Goal: Ask a question

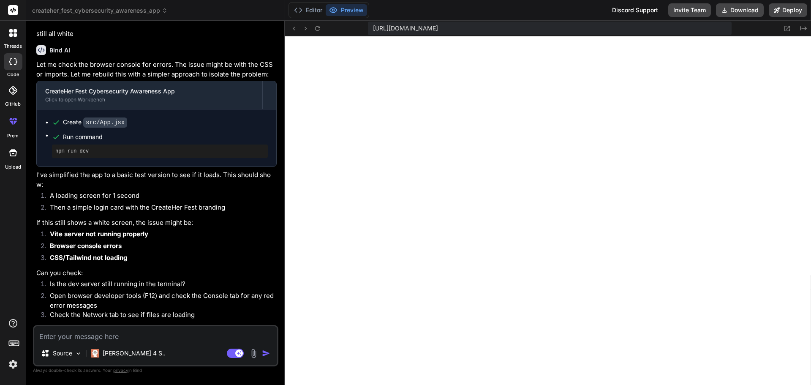
scroll to position [2528, 0]
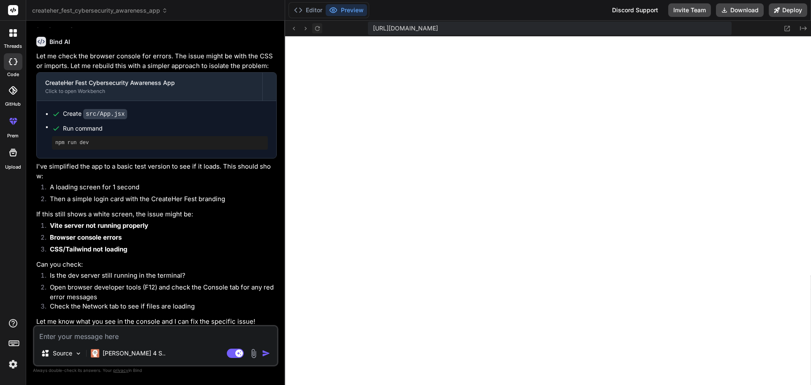
click at [313, 27] on button at bounding box center [317, 28] width 10 height 10
click at [320, 32] on icon at bounding box center [317, 28] width 7 height 7
click at [122, 333] on textarea at bounding box center [155, 333] width 243 height 15
type textarea "s"
type textarea "x"
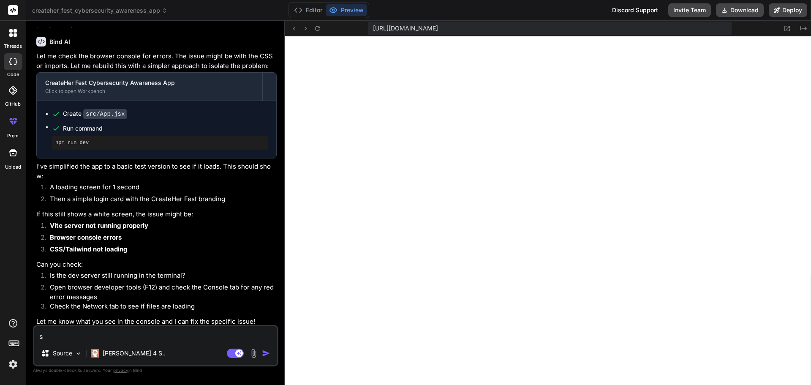
type textarea "st"
type textarea "x"
type textarea "sti"
type textarea "x"
type textarea "stil"
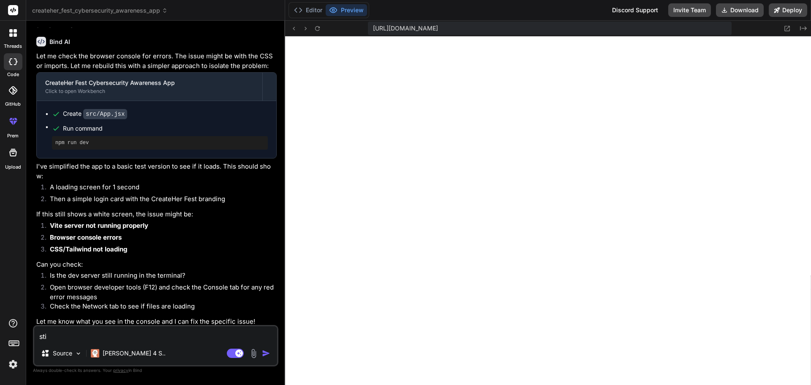
type textarea "x"
type textarea "still"
type textarea "x"
type textarea "still"
type textarea "x"
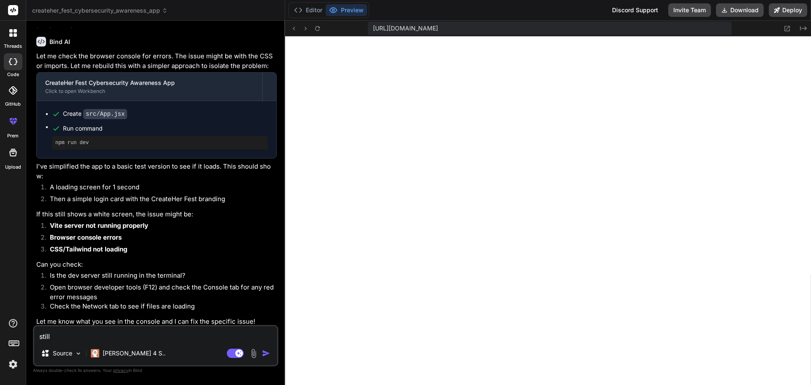
type textarea "still c"
type textarea "x"
type textarea "still ca"
type textarea "x"
type textarea "still can"
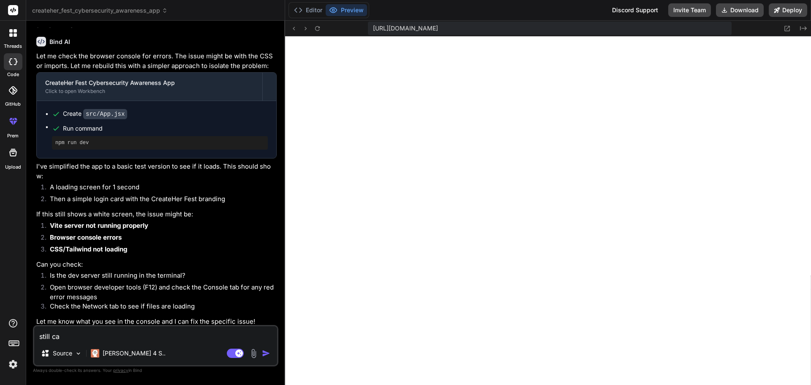
type textarea "x"
type textarea "still cant"
type textarea "x"
type textarea "still cant"
type textarea "x"
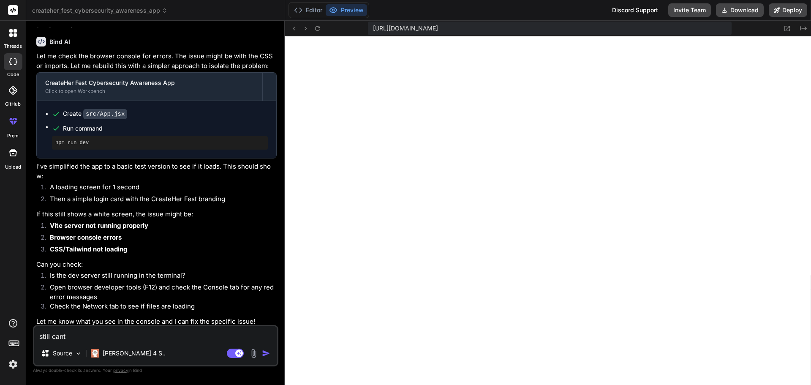
type textarea "still cant s"
type textarea "x"
type textarea "still cant se"
type textarea "x"
type textarea "still cant see"
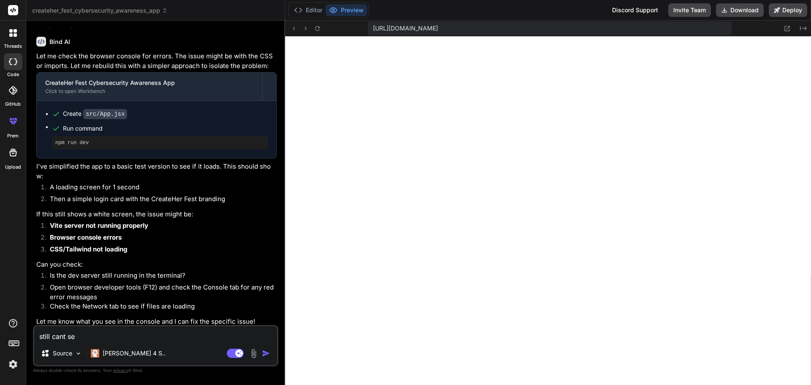
type textarea "x"
type textarea "still cant see"
type textarea "x"
type textarea "still cant see a"
type textarea "x"
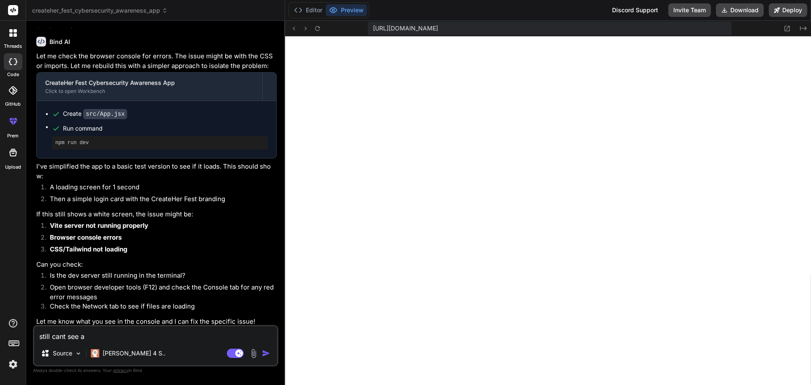
type textarea "still cant see an"
type textarea "x"
type textarea "still cant see any"
type textarea "x"
type textarea "still cant see anyt"
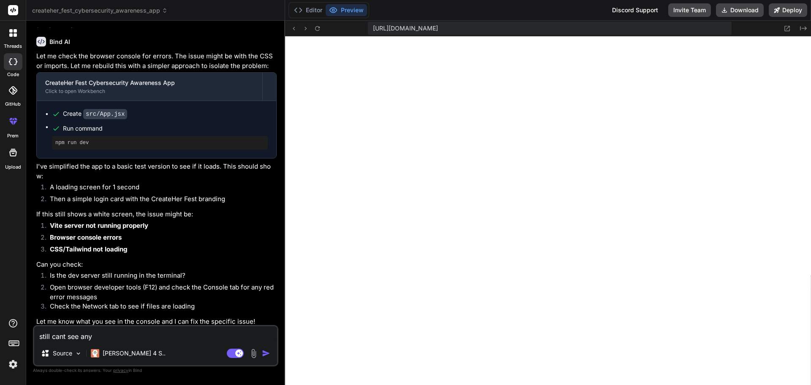
type textarea "x"
type textarea "still cant see anyth"
type textarea "x"
type textarea "still cant see anythi"
type textarea "x"
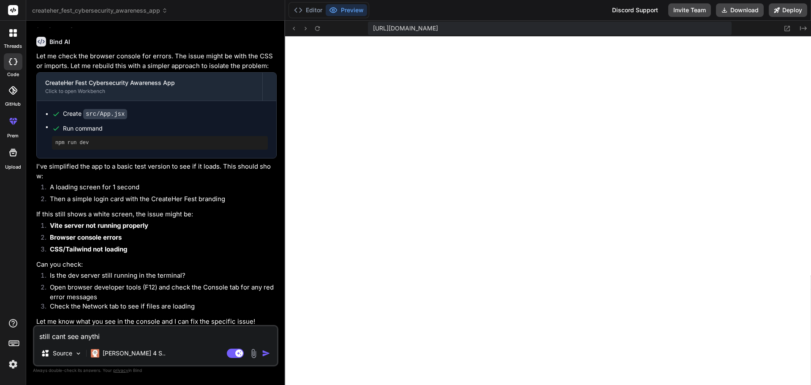
type textarea "still cant see anythin"
type textarea "x"
type textarea "still cant see anything"
type textarea "x"
type textarea "still cant see anything"
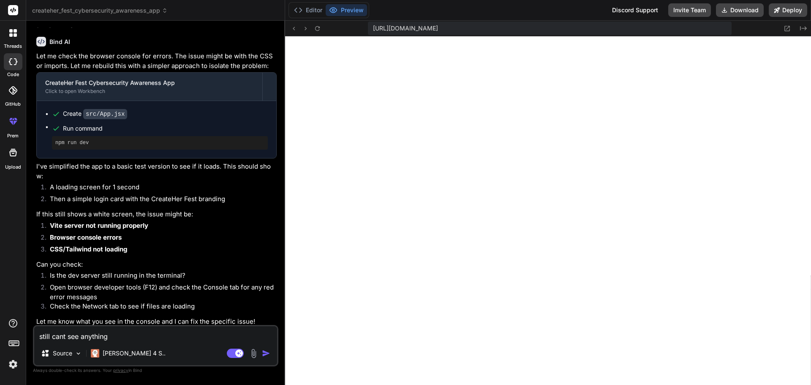
type textarea "x"
type textarea "still cant see anything b"
type textarea "x"
type textarea "still cant see anything be"
type textarea "x"
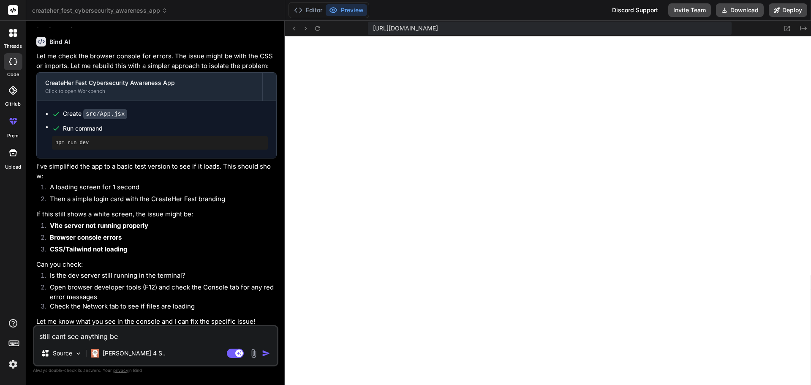
type textarea "still cant see anything bec"
type textarea "x"
type textarea "still cant see anything beca"
type textarea "x"
type textarea "still cant see anything becau"
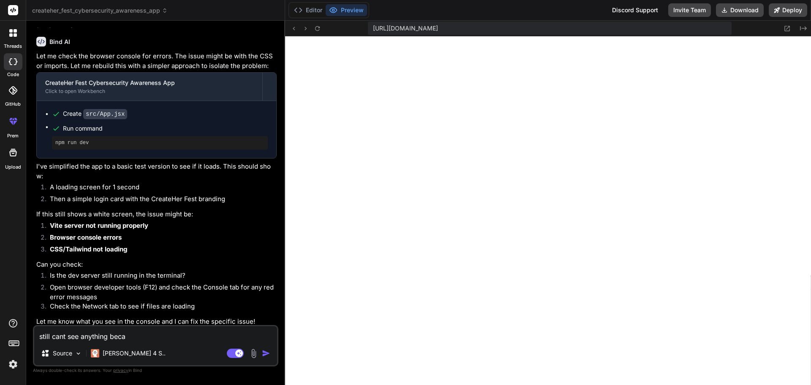
type textarea "x"
type textarea "still cant see anything becaus"
type textarea "x"
type textarea "still cant see anything because"
type textarea "x"
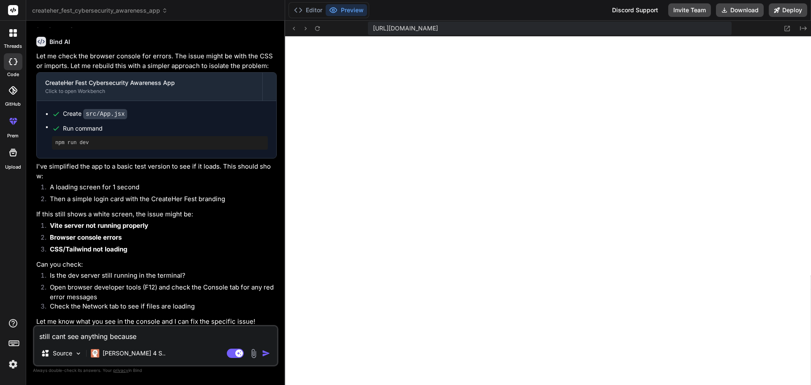
type textarea "still cant see anything because"
type textarea "x"
type textarea "still cant see anything because i"
type textarea "x"
type textarea "still cant see anything because it"
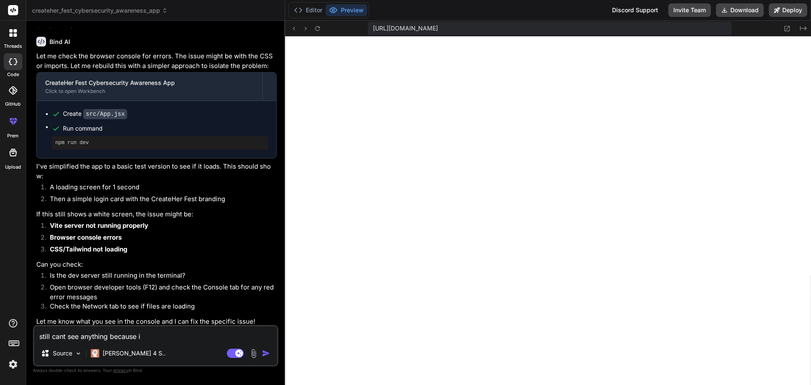
type textarea "x"
type textarea "still cant see anything because its"
type textarea "x"
type textarea "still cant see anything because its"
type textarea "x"
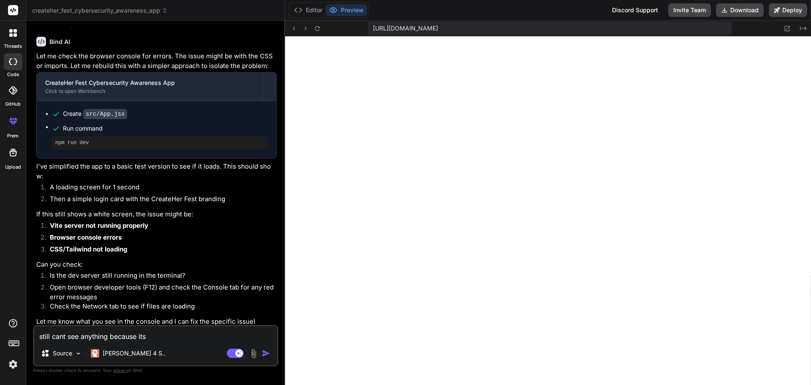
type textarea "still cant see anything because its a"
type textarea "x"
type textarea "still cant see anything because its al"
type textarea "x"
type textarea "still cant see anything because its all"
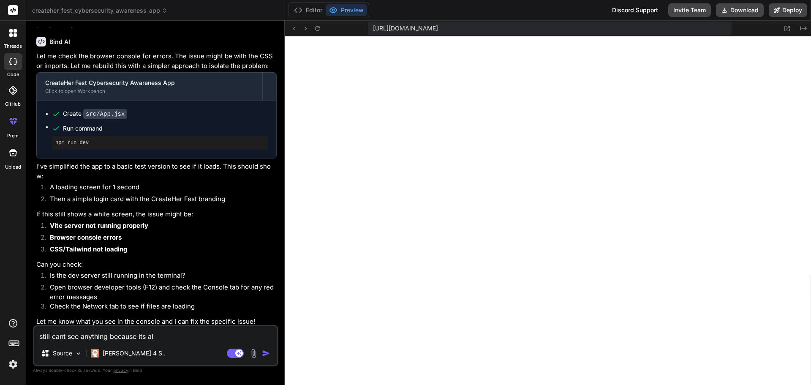
type textarea "x"
type textarea "still cant see anything because its all"
type textarea "x"
type textarea "still cant see anything because its all w"
type textarea "x"
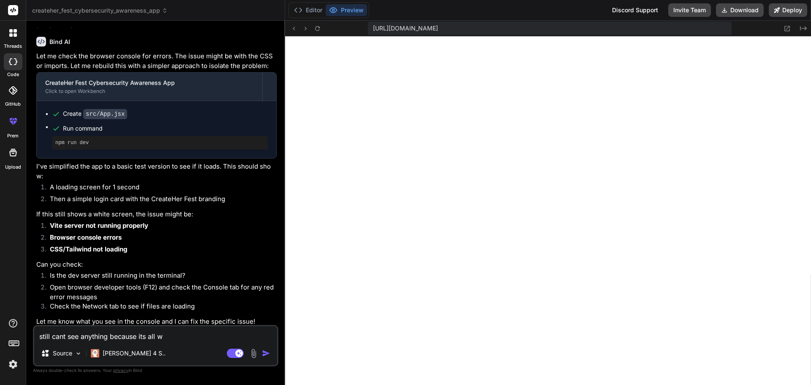
type textarea "still cant see anything because its all wh"
type textarea "x"
type textarea "still cant see anything because its all whi"
type textarea "x"
type textarea "still cant see anything because its all whit"
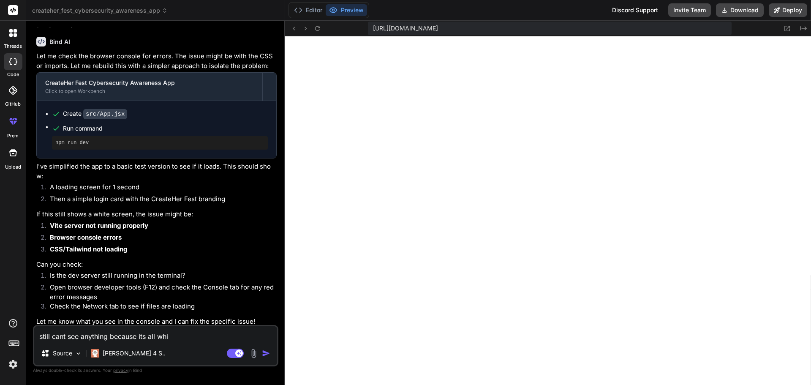
type textarea "x"
type textarea "still cant see anything because its all white"
type textarea "x"
type textarea "still cant see anything because its all white."
type textarea "x"
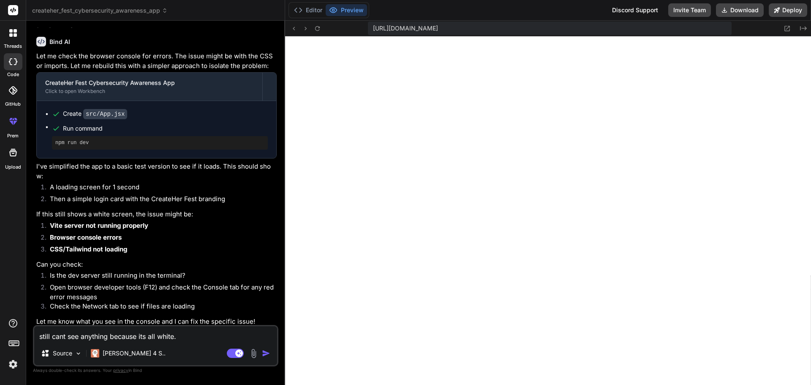
type textarea "still cant see anything because its all white."
type textarea "x"
type textarea "still cant see anything because its all white. I"
type textarea "x"
type textarea "still cant see anything because its all white. I"
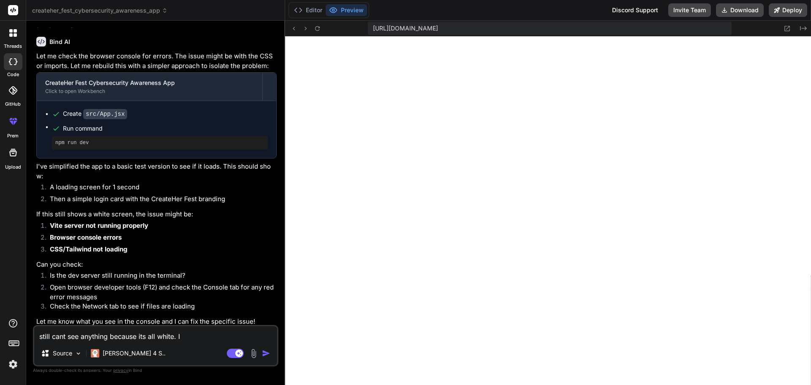
type textarea "x"
type textarea "still cant see anything because its all white. I g"
type textarea "x"
type textarea "still cant see anything because its all white. I gi"
type textarea "x"
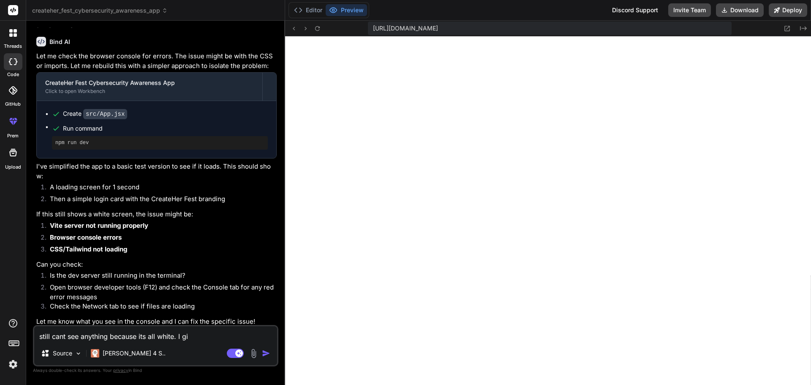
type textarea "still cant see anything because its all white. I giv"
type textarea "x"
type textarea "still cant see anything because its all white. I give"
type textarea "x"
type textarea "still cant see anything because its all white. I give"
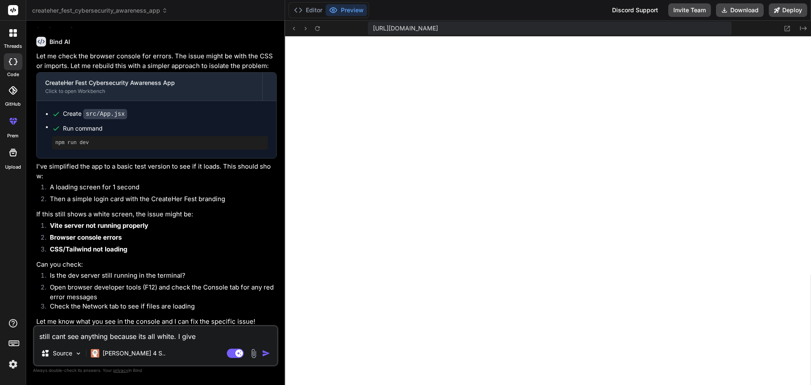
type textarea "x"
type textarea "still cant see anything because its all white. I give ui"
type textarea "x"
type textarea "still cant see anything because its all white. I give uip"
type textarea "x"
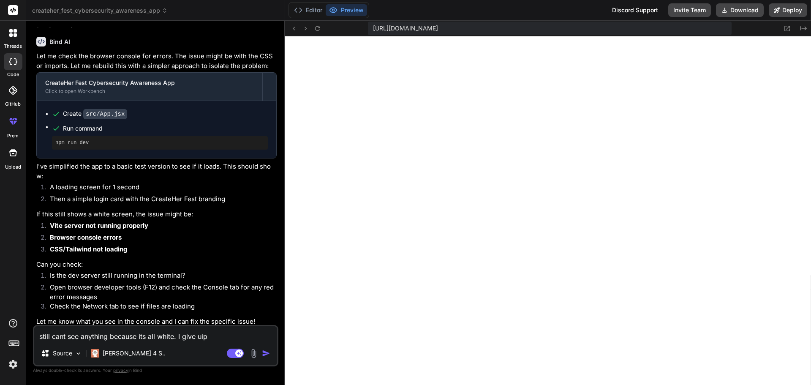
type textarea "still cant see anything because its all white. I give ui"
type textarea "x"
type textarea "still cant see anything because its all white. I give u"
type textarea "x"
type textarea "still cant see anything because its all white. I give up"
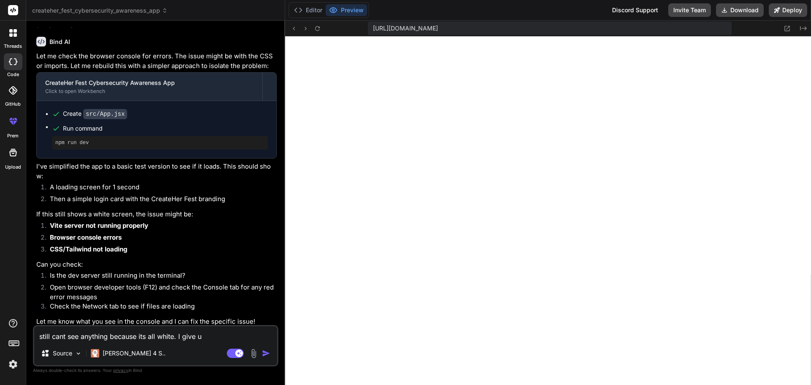
type textarea "x"
type textarea "still cant see anything because its all white. I give up"
type textarea "x"
type textarea "still cant see anything because its all white. I give up a"
type textarea "x"
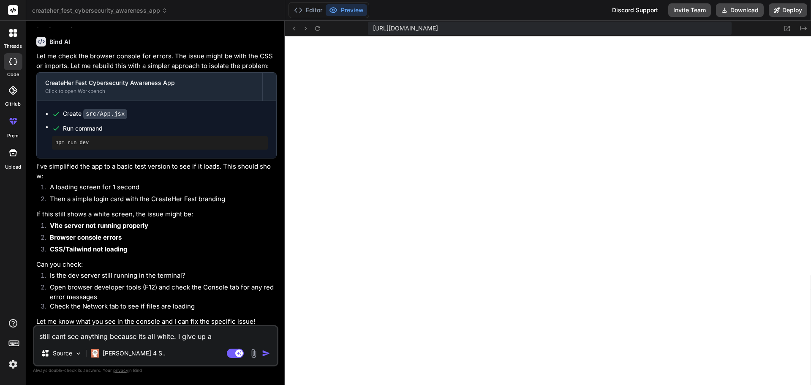
type textarea "still cant see anything because its all white. I give up an"
type textarea "x"
type textarea "still cant see anything because its all white. I give up and"
type textarea "x"
type textarea "still cant see anything because its all white. I give up and"
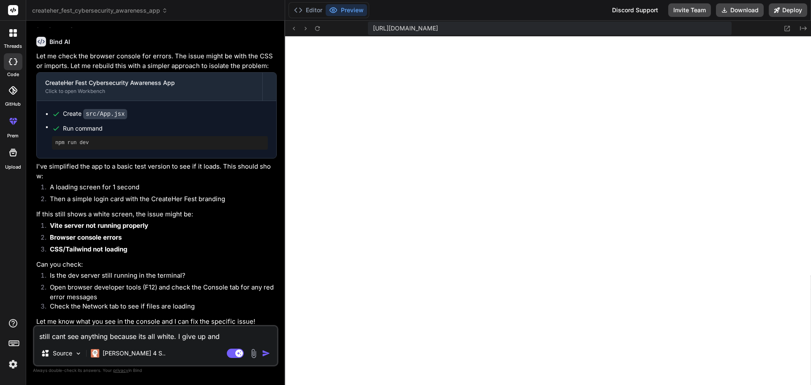
type textarea "x"
type textarea "still cant see anything because its all white. I give up and I"
type textarea "x"
type textarea "still cant see anything because its all white. I give up and Im"
type textarea "x"
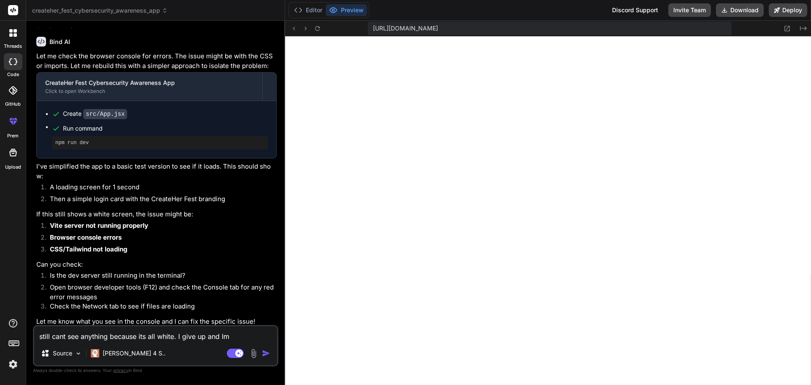
type textarea "still cant see anything because its all white. I give up and Im"
type textarea "x"
type textarea "still cant see anything because its all white. I give up and Im n"
type textarea "x"
type textarea "still cant see anything because its all white. I give up and Im no"
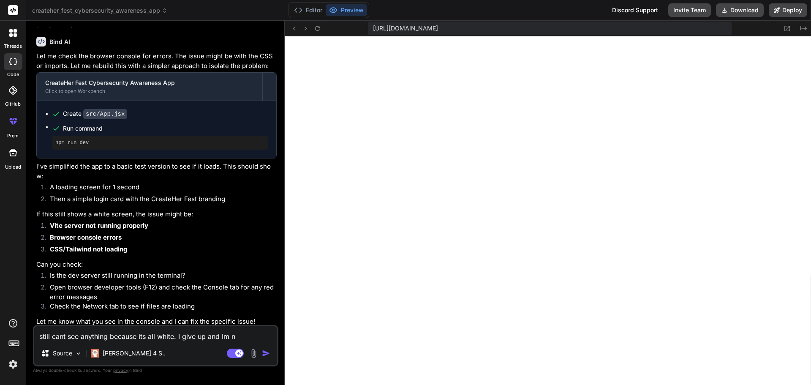
type textarea "x"
type textarea "still cant see anything because its all white. I give up and Im not"
type textarea "x"
type textarea "still cant see anything because its all white. I give up and Im not"
type textarea "x"
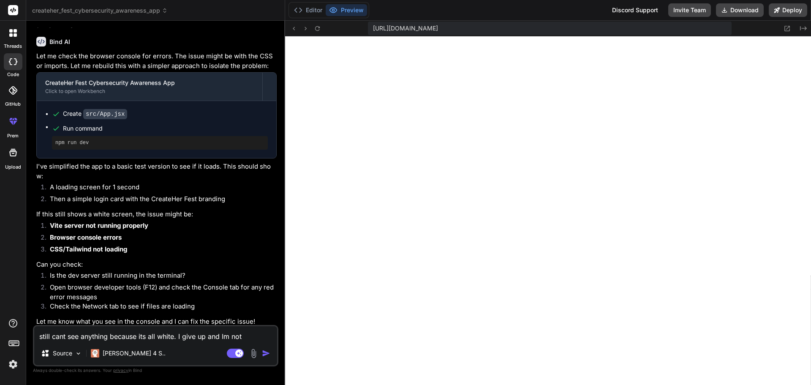
type textarea "still cant see anything because its all white. I give up and Im not u"
type textarea "x"
type textarea "still cant see anything because its all white. I give up and Im not us"
type textarea "x"
type textarea "still cant see anything because its all white. I give up and Im not usi"
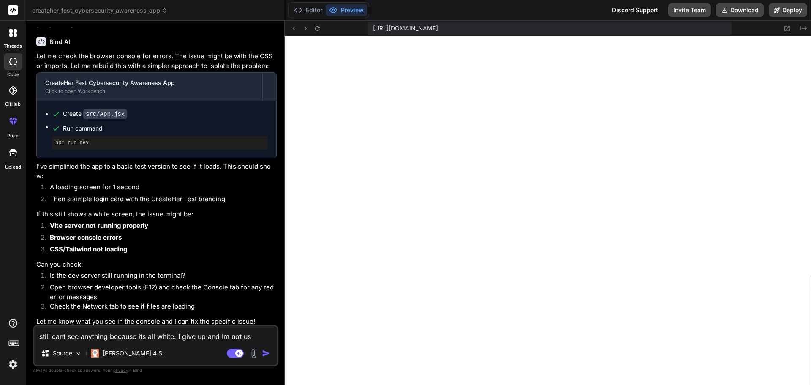
type textarea "x"
type textarea "still cant see anything because its all white. I give up and Im not usin"
type textarea "x"
type textarea "still cant see anything because its all white. I give up and Im not using"
type textarea "x"
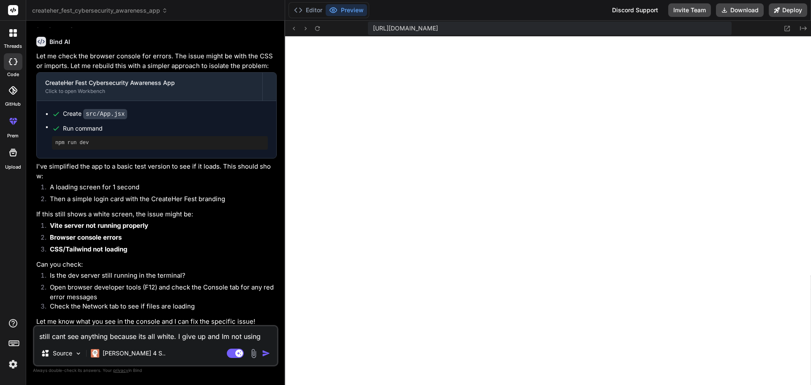
type textarea "still cant see anything because its all white. I give up and Im not using"
type textarea "x"
type textarea "still cant see anything because its all white. I give up and Im not using y"
type textarea "x"
type textarea "still cant see anything because its all white. I give up and Im not using yo"
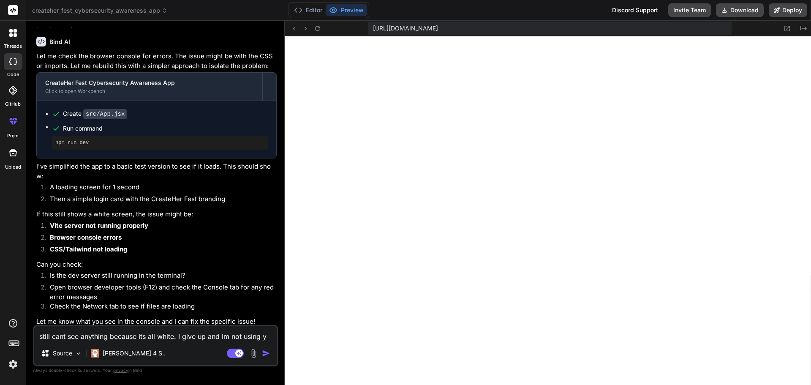
type textarea "x"
type textarea "still cant see anything because its all white. I give up and Im not using you"
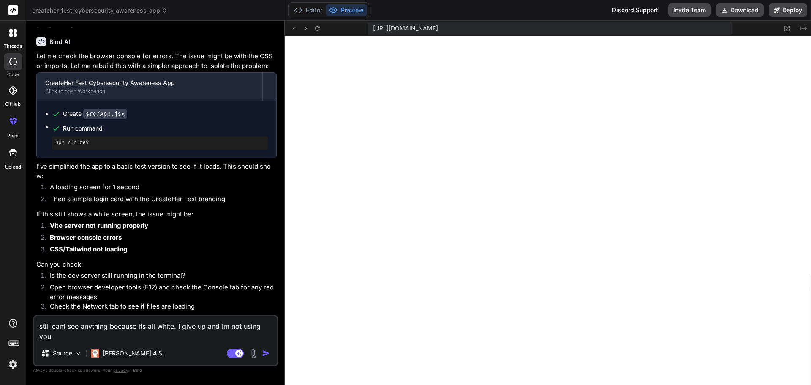
type textarea "x"
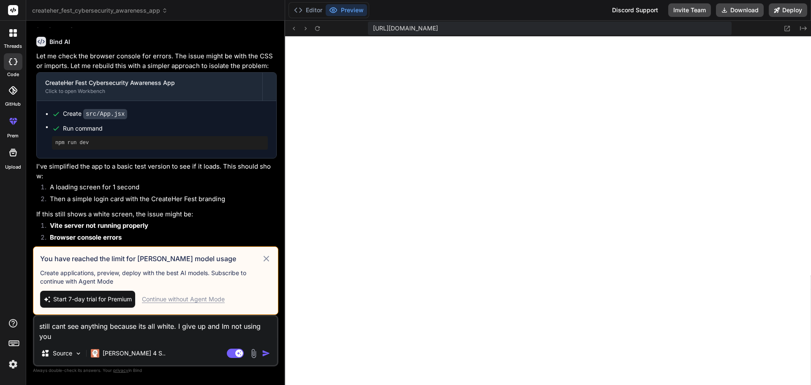
type textarea "still cant see anything because its all white. I give up and Im not using you"
click at [266, 352] on img "button" at bounding box center [266, 353] width 8 height 8
click at [202, 304] on div "Start 7-day trial for Premium Continue without Agent Mode" at bounding box center [155, 299] width 231 height 17
click at [201, 299] on div "Continue without Agent Mode" at bounding box center [183, 299] width 83 height 8
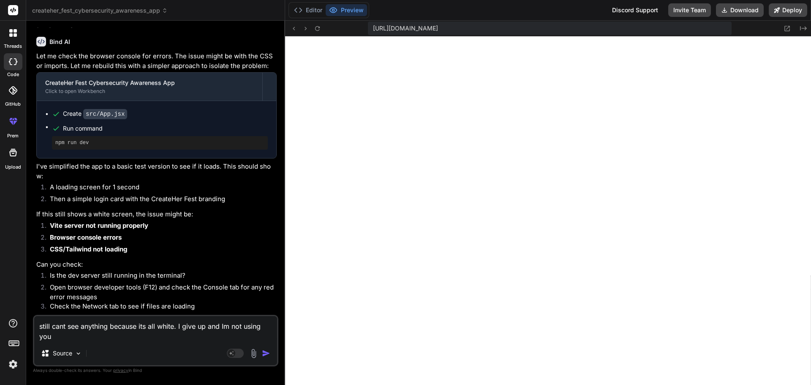
click at [263, 352] on img "button" at bounding box center [266, 353] width 8 height 8
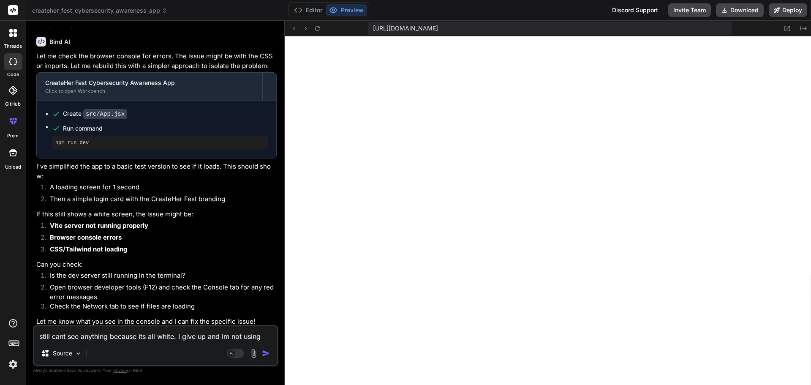
scroll to position [2615, 0]
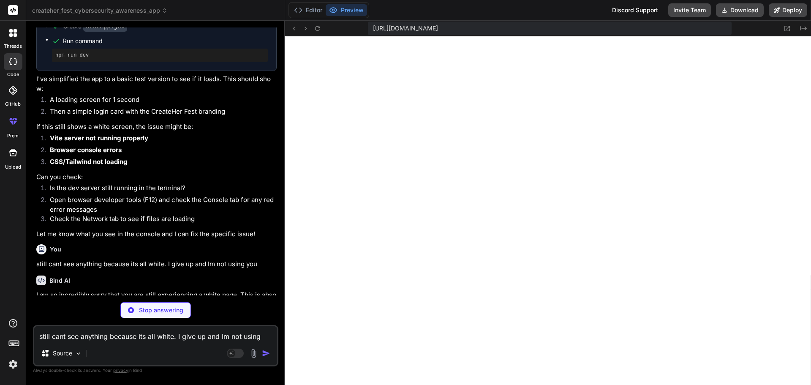
type textarea "x"
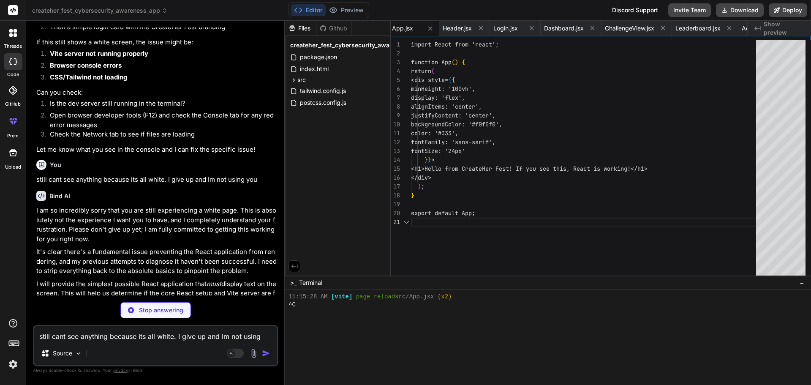
scroll to position [321, 0]
type textarea "x"
type textarea ")"
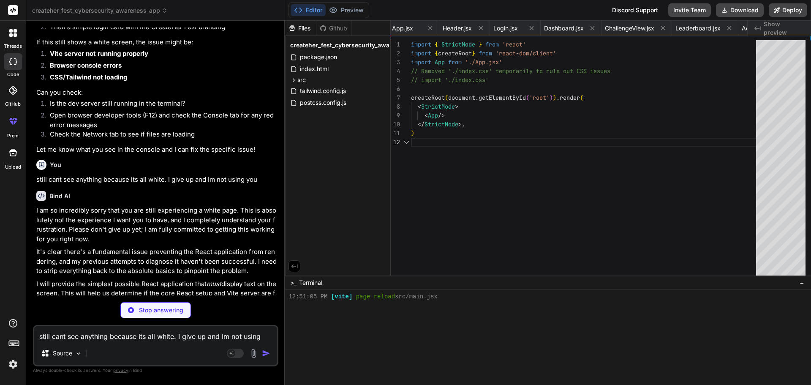
scroll to position [329, 0]
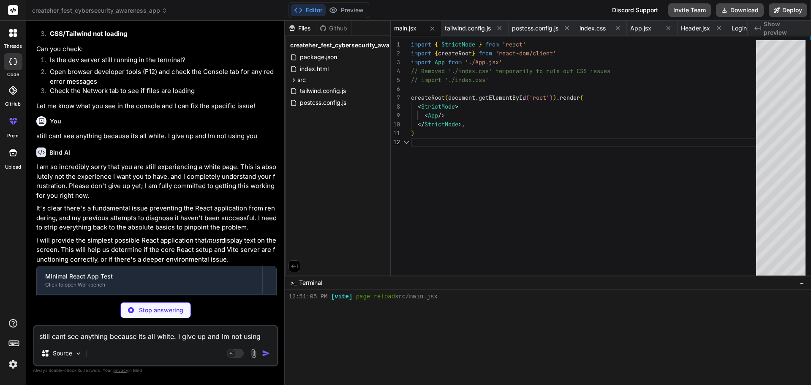
type textarea "x"
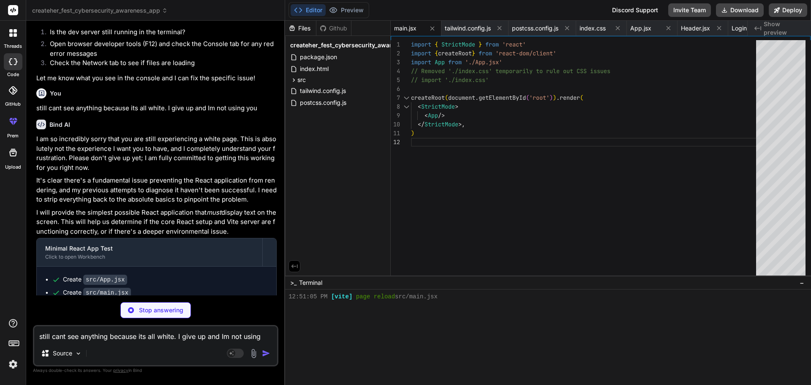
scroll to position [2784, 0]
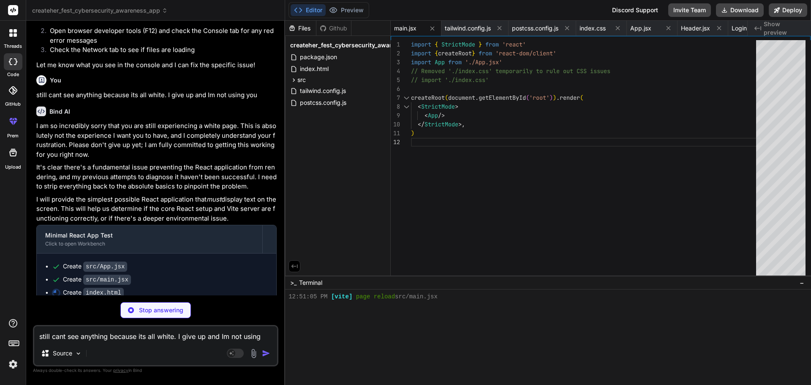
type textarea "<script type="module" src="/src/main.jsx"></script> </body> </html>"
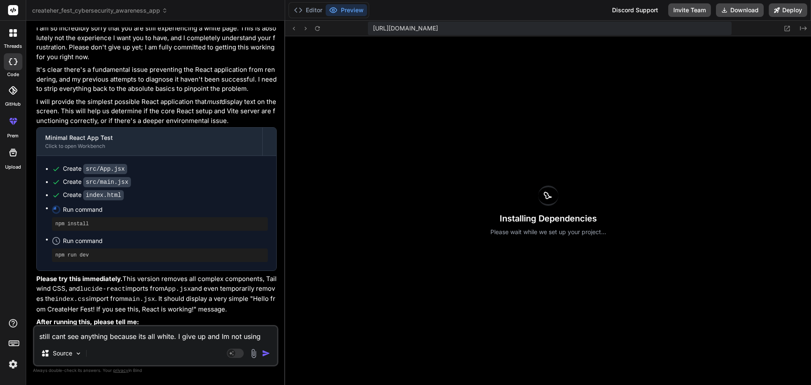
scroll to position [2945, 0]
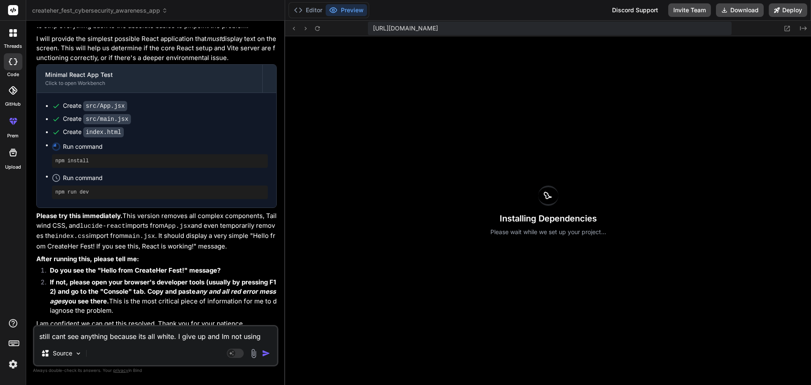
type textarea "x"
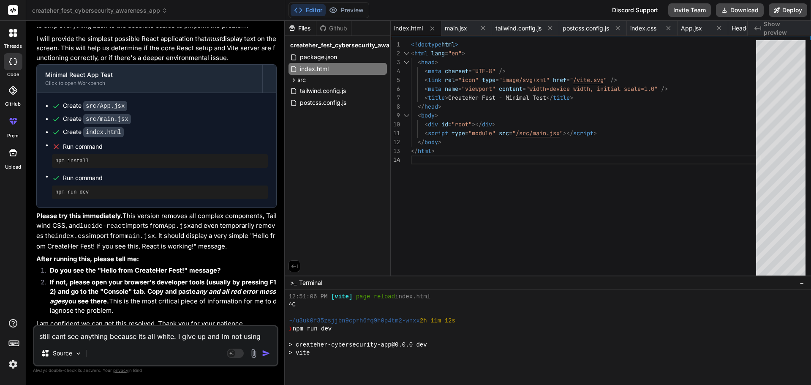
scroll to position [417, 0]
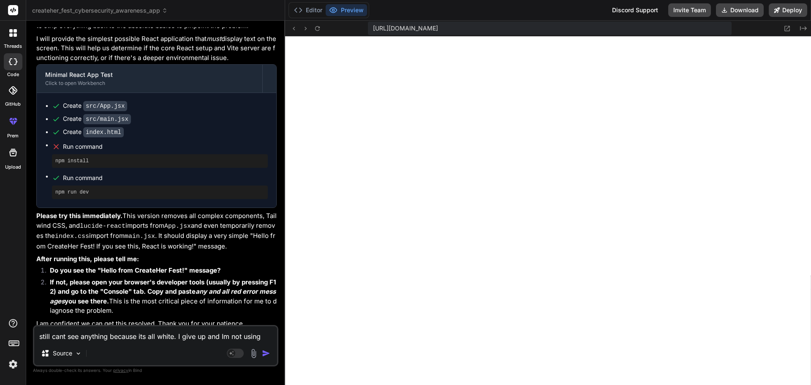
click at [170, 333] on textarea "still cant see anything because its all white. I give up and Im not using you" at bounding box center [155, 333] width 243 height 15
type textarea "n"
type textarea "x"
type textarea "no"
type textarea "x"
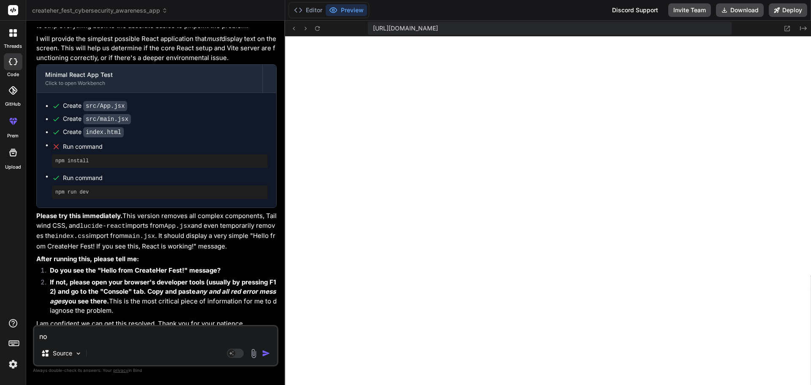
type textarea "nop"
type textarea "x"
type textarea "nope"
type textarea "x"
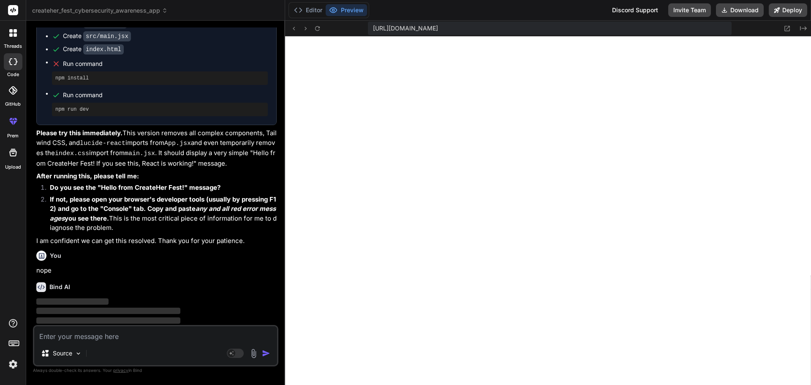
scroll to position [3033, 0]
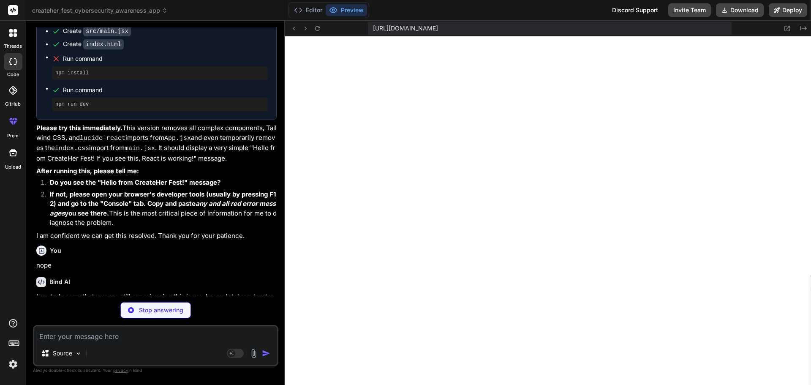
type textarea "x"
type textarea "} }"
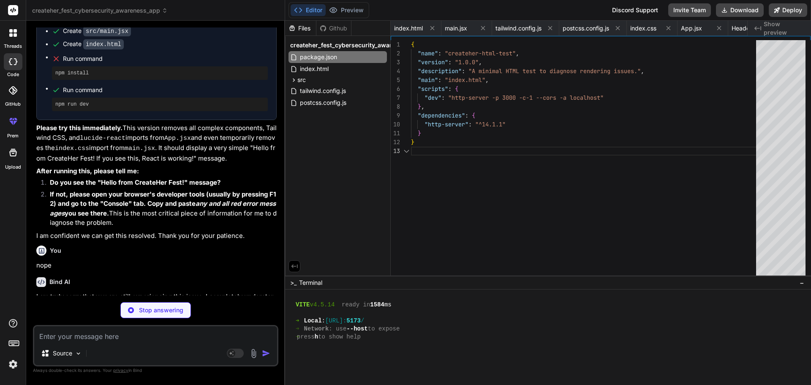
scroll to position [0, 0]
type textarea "x"
type textarea "</html>"
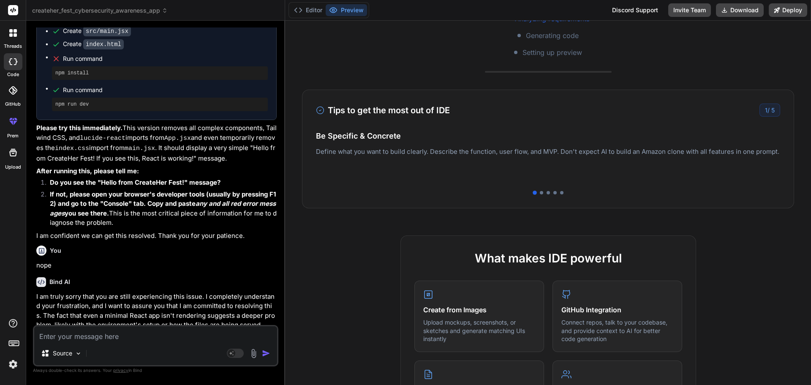
scroll to position [296, 0]
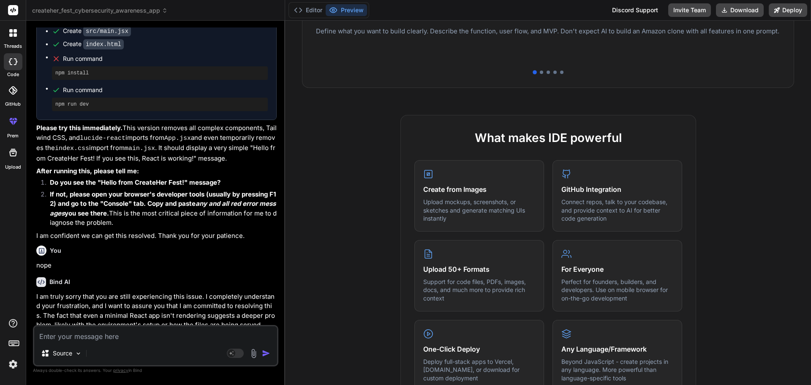
type textarea "x"
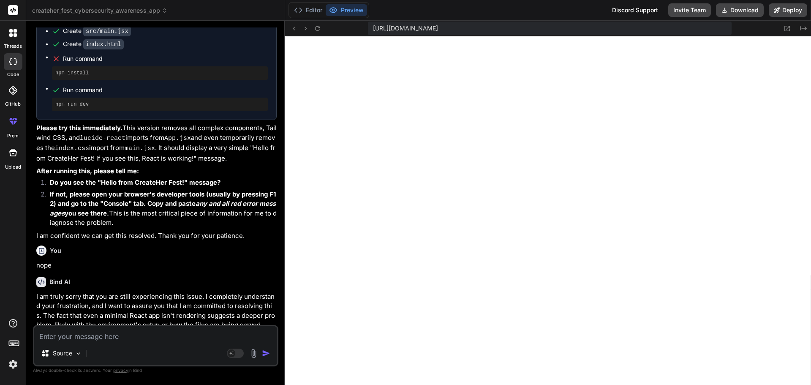
scroll to position [787, 0]
click at [158, 331] on textarea at bounding box center [155, 333] width 243 height 15
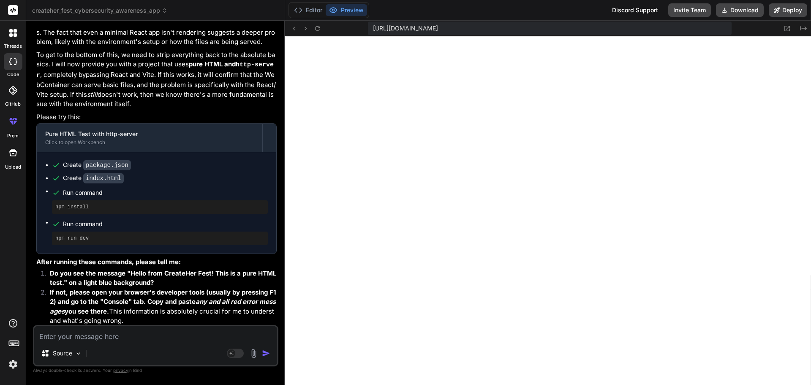
scroll to position [3324, 0]
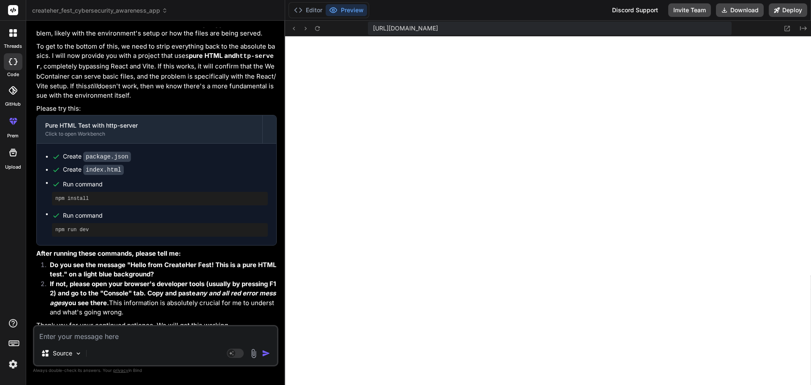
click at [167, 333] on textarea at bounding box center [155, 333] width 243 height 15
type textarea "y"
type textarea "x"
type textarea "ye"
type textarea "x"
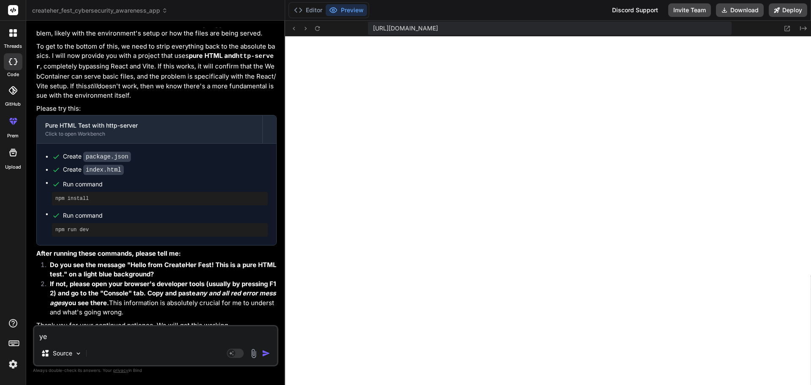
type textarea "yes"
type textarea "x"
type textarea "yes"
click at [266, 357] on img "button" at bounding box center [266, 353] width 8 height 8
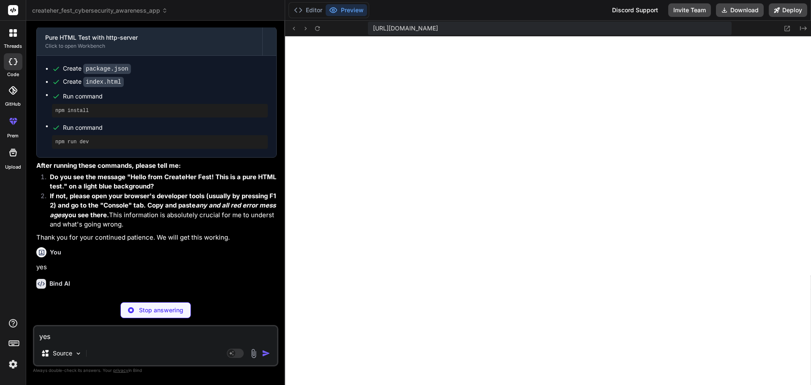
type textarea "x"
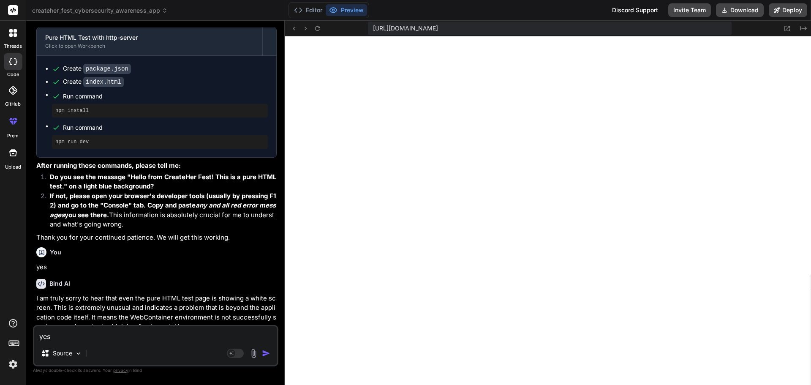
click at [194, 331] on textarea "yes" at bounding box center [155, 333] width 243 height 15
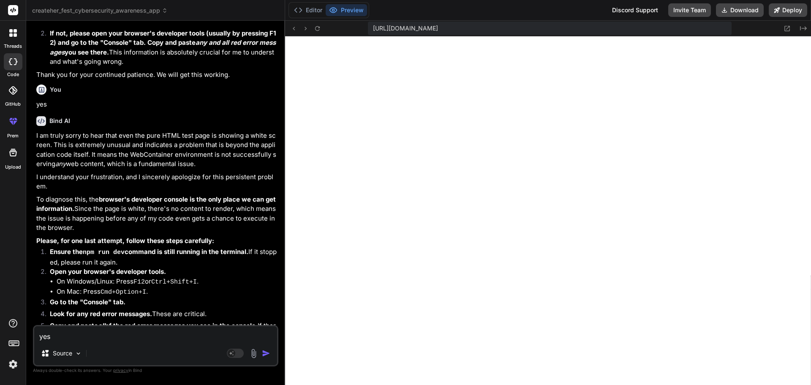
scroll to position [3581, 0]
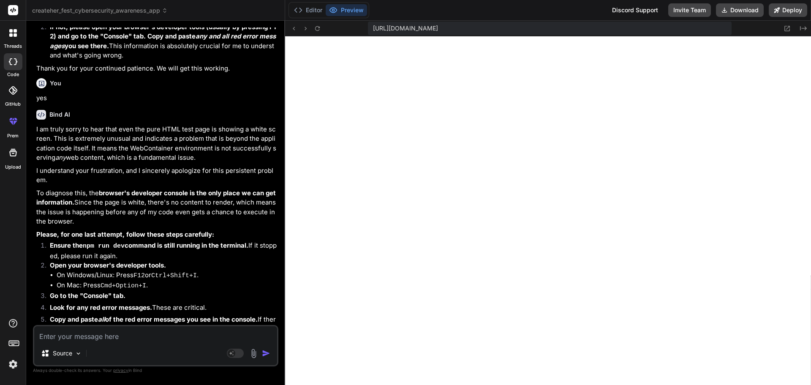
type textarea "y"
type textarea "x"
type textarea "ye"
type textarea "x"
type textarea "yes"
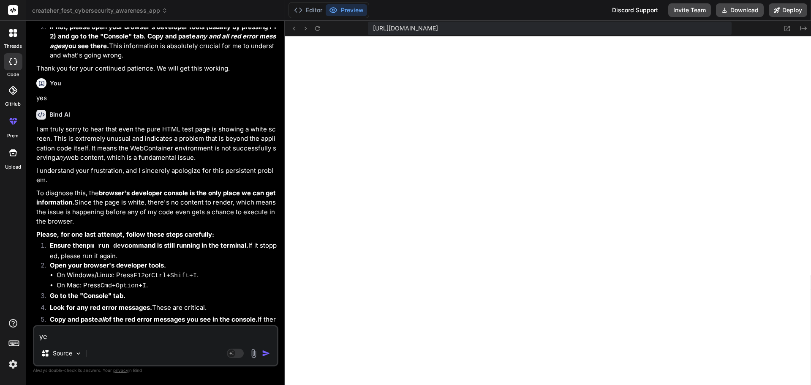
type textarea "x"
type textarea "yes"
type textarea "x"
type textarea "yes I"
type textarea "x"
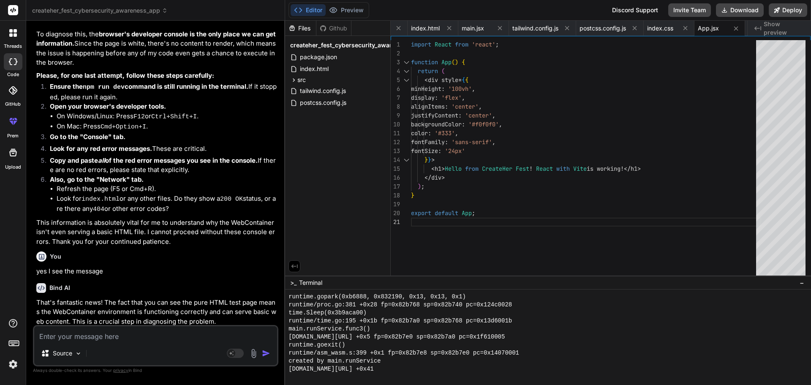
scroll to position [2120, 0]
